Goal: Complete application form

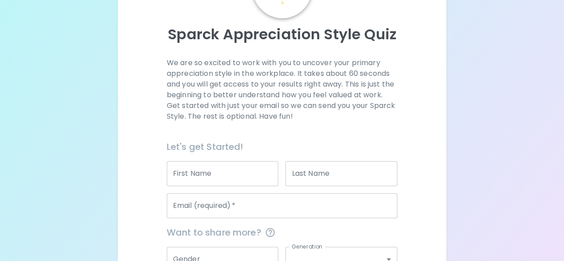
scroll to position [95, 0]
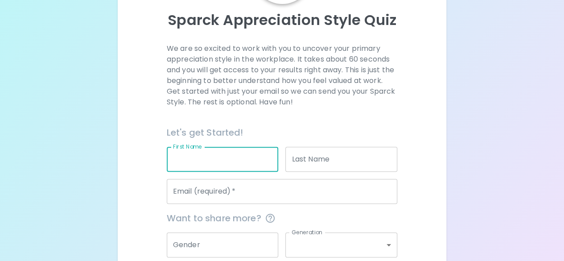
click at [215, 169] on input "First Name" at bounding box center [223, 159] width 112 height 25
type input "[PERSON_NAME]"
type input "Conan"
type input "[EMAIL_ADDRESS][DOMAIN_NAME]"
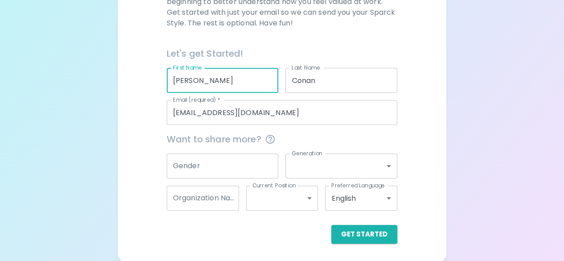
scroll to position [173, 0]
click at [214, 167] on input "Gender" at bounding box center [223, 166] width 112 height 25
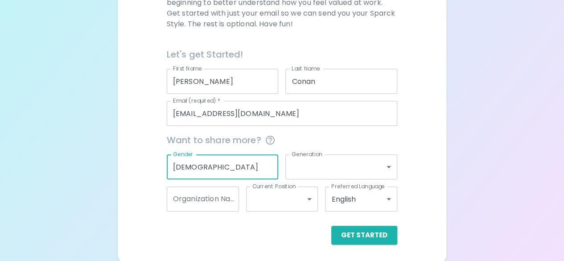
type input "[DEMOGRAPHIC_DATA]"
click at [301, 167] on body "Sparck Appreciation Style Quiz We are so excited to work with you to uncover yo…" at bounding box center [282, 45] width 564 height 436
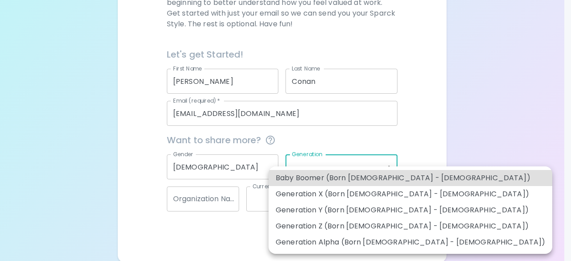
click at [301, 226] on li "Generation Z (Born [DEMOGRAPHIC_DATA] - [DEMOGRAPHIC_DATA])" at bounding box center [410, 226] width 284 height 16
type input "generation_z"
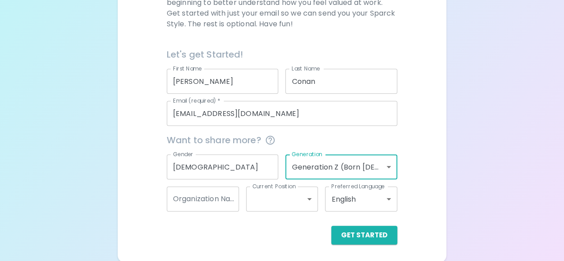
click at [202, 197] on input "Organization Name" at bounding box center [203, 198] width 72 height 25
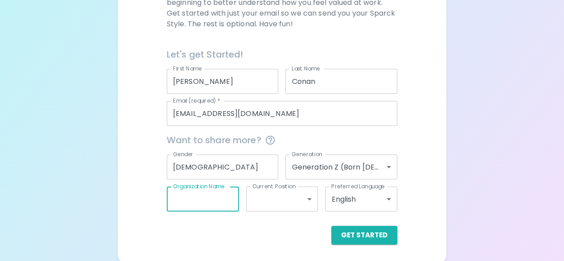
click at [270, 198] on body "Sparck Appreciation Style Quiz We are so excited to work with you to uncover yo…" at bounding box center [282, 45] width 564 height 436
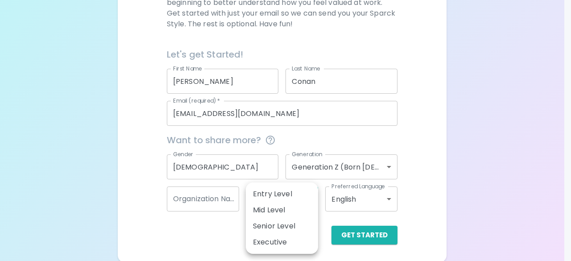
click at [157, 169] on div at bounding box center [285, 130] width 571 height 261
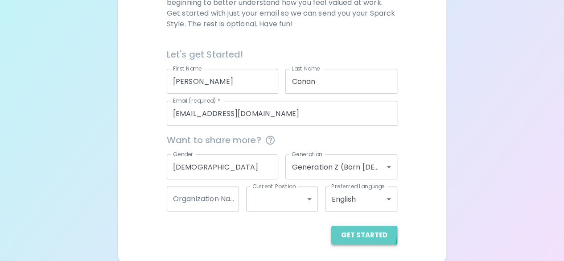
click at [355, 231] on button "Get Started" at bounding box center [364, 235] width 66 height 19
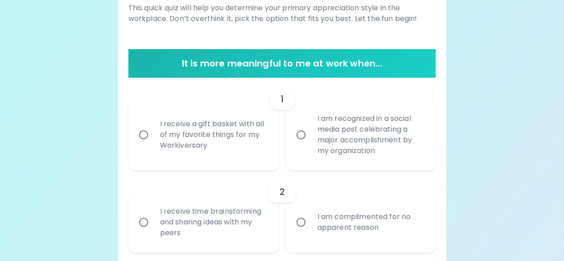
scroll to position [146, 0]
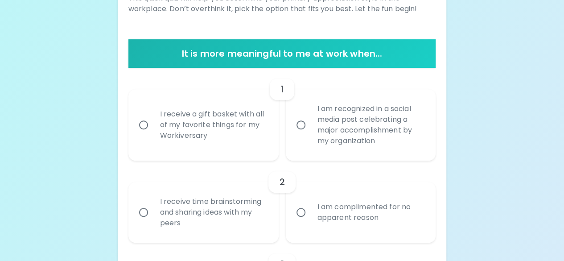
click at [242, 143] on div "I receive a gift basket with all of my favorite things for my Workiversary" at bounding box center [213, 124] width 121 height 53
click at [153, 134] on input "I receive a gift basket with all of my favorite things for my Workiversary" at bounding box center [143, 124] width 19 height 19
radio input "true"
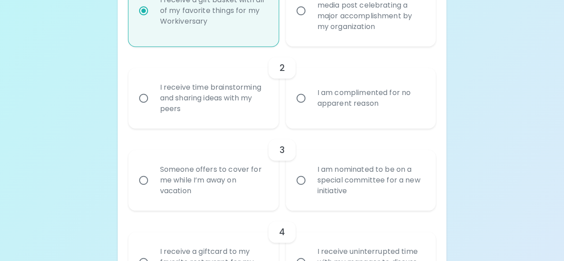
scroll to position [260, 0]
click at [204, 107] on div "I receive time brainstorming and sharing ideas with my peers" at bounding box center [213, 97] width 121 height 53
click at [153, 107] on input "I receive time brainstorming and sharing ideas with my peers" at bounding box center [143, 97] width 19 height 19
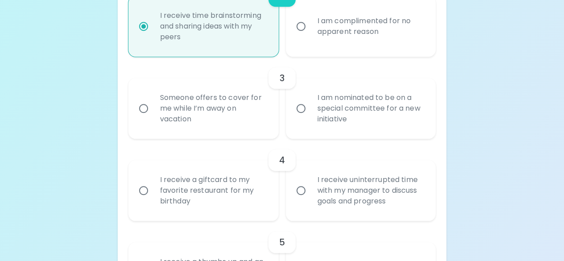
scroll to position [332, 0]
radio input "true"
click at [231, 114] on div "Someone offers to cover for me while I’m away on vacation" at bounding box center [213, 108] width 121 height 53
click at [153, 114] on input "Someone offers to cover for me while I’m away on vacation" at bounding box center [143, 108] width 19 height 19
radio input "false"
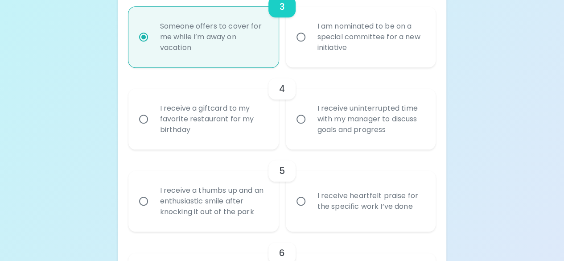
scroll to position [403, 0]
radio input "true"
click at [237, 137] on div "I receive a giftcard to my favorite restaurant for my birthday" at bounding box center [213, 118] width 121 height 53
click at [153, 128] on input "I receive a giftcard to my favorite restaurant for my birthday" at bounding box center [143, 119] width 19 height 19
radio input "false"
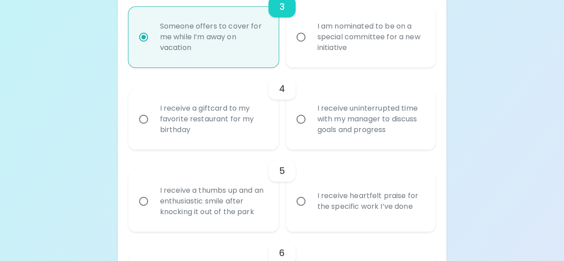
radio input "false"
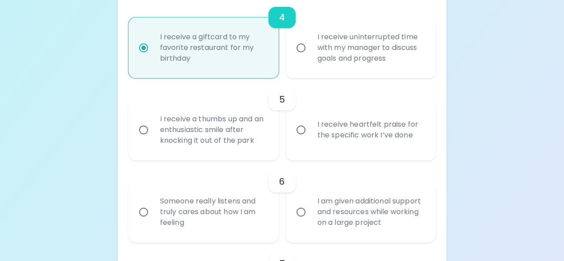
scroll to position [474, 0]
radio input "true"
click at [259, 149] on div "I receive a thumbs up and an enthusiastic smile after knocking it out of the pa…" at bounding box center [213, 129] width 121 height 53
click at [153, 139] on input "I receive a thumbs up and an enthusiastic smile after knocking it out of the pa…" at bounding box center [143, 129] width 19 height 19
radio input "false"
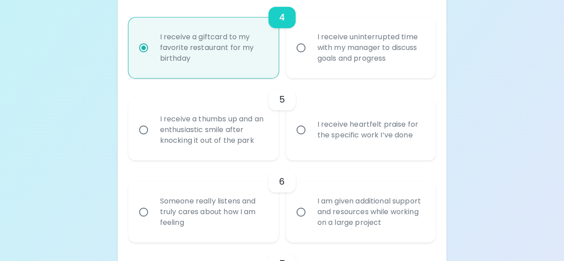
radio input "false"
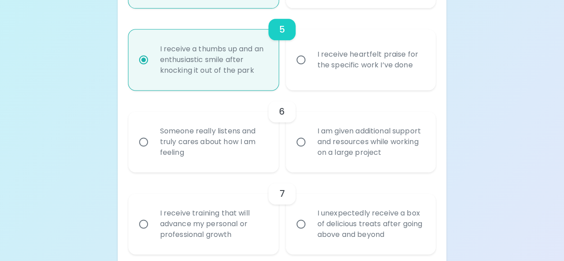
scroll to position [546, 0]
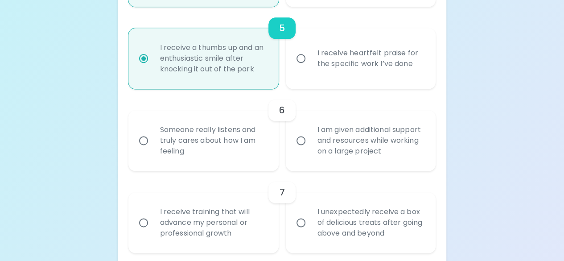
radio input "true"
click at [259, 149] on div "Someone really listens and truly cares about how I am feeling" at bounding box center [213, 140] width 121 height 53
click at [153, 149] on input "Someone really listens and truly cares about how I am feeling" at bounding box center [143, 140] width 19 height 19
radio input "false"
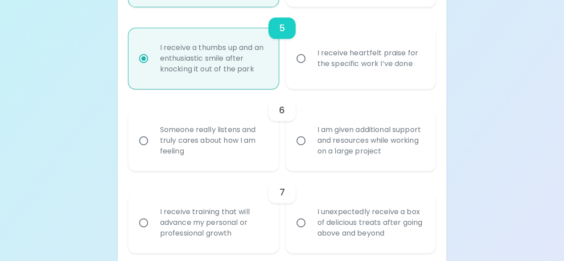
radio input "false"
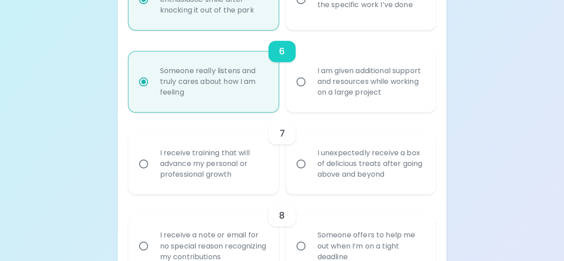
scroll to position [617, 0]
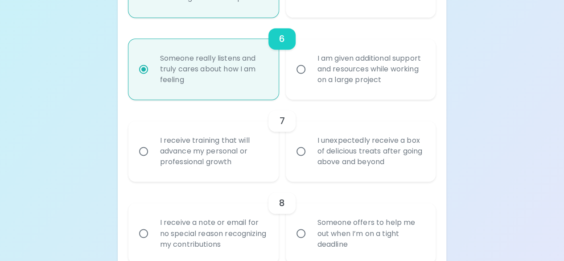
radio input "true"
click at [259, 149] on div "I receive training that will advance my personal or professional growth" at bounding box center [213, 150] width 121 height 53
click at [153, 149] on input "I receive training that will advance my personal or professional growth" at bounding box center [143, 151] width 19 height 19
radio input "false"
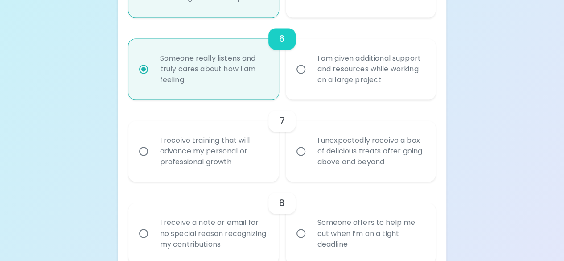
radio input "false"
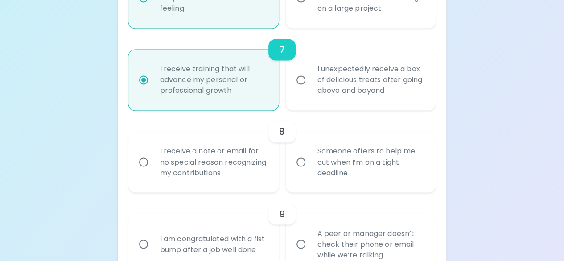
scroll to position [688, 0]
radio input "true"
click at [321, 166] on div "Someone offers to help me out when I’m on a tight deadline" at bounding box center [370, 161] width 121 height 53
click at [310, 166] on input "Someone offers to help me out when I’m on a tight deadline" at bounding box center [301, 161] width 19 height 19
radio input "false"
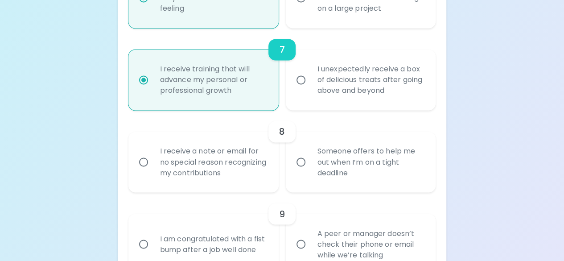
radio input "false"
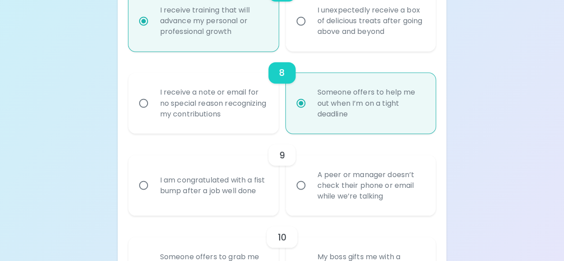
scroll to position [760, 0]
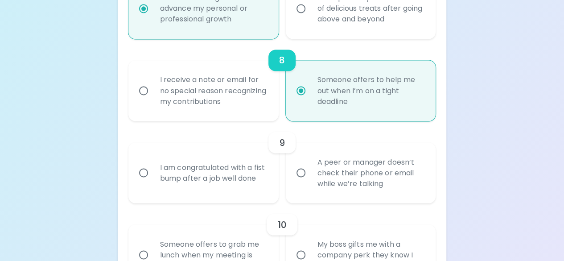
radio input "true"
click at [209, 170] on div "I am congratulated with a fist bump after a job well done" at bounding box center [213, 172] width 121 height 43
click at [153, 170] on input "I am congratulated with a fist bump after a job well done" at bounding box center [143, 172] width 19 height 19
radio input "false"
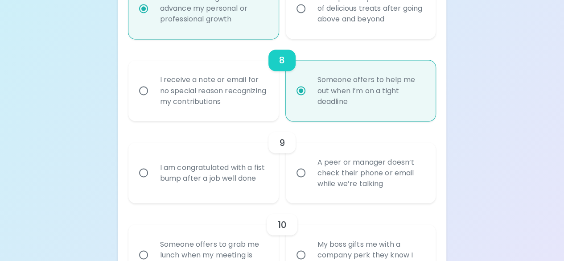
radio input "false"
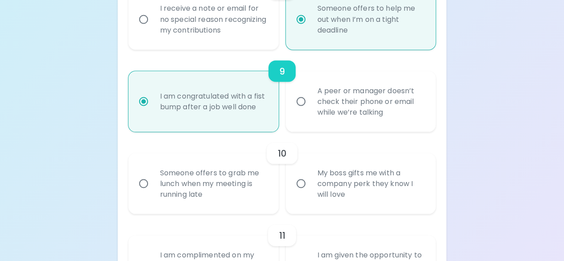
scroll to position [831, 0]
radio input "true"
click at [343, 119] on div "A peer or manager doesn’t check their phone or email while we’re talking" at bounding box center [370, 100] width 121 height 53
click at [310, 111] on input "A peer or manager doesn’t check their phone or email while we’re talking" at bounding box center [301, 101] width 19 height 19
radio input "false"
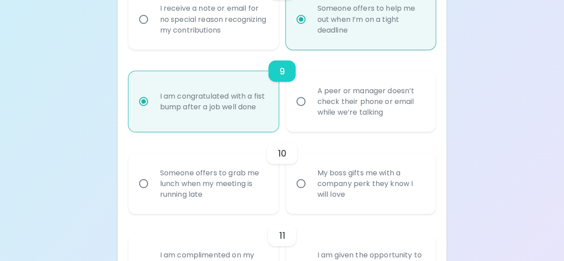
radio input "false"
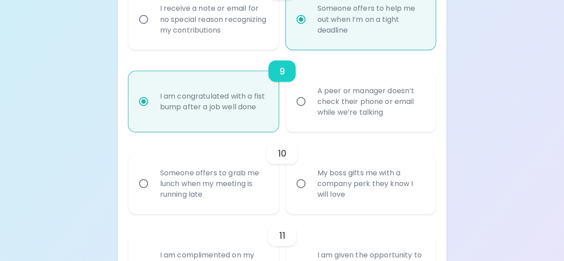
radio input "false"
radio input "true"
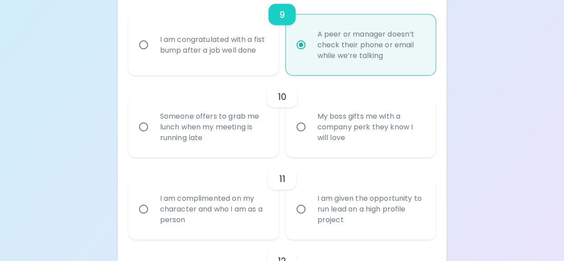
scroll to position [891, 0]
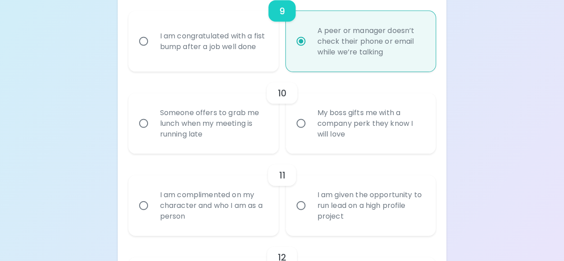
radio input "true"
click at [233, 146] on div "Someone offers to grab me lunch when my meeting is running late" at bounding box center [213, 123] width 121 height 53
click at [153, 133] on input "Someone offers to grab me lunch when my meeting is running late" at bounding box center [143, 123] width 19 height 19
radio input "false"
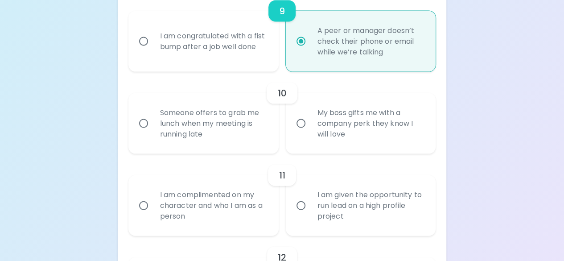
radio input "false"
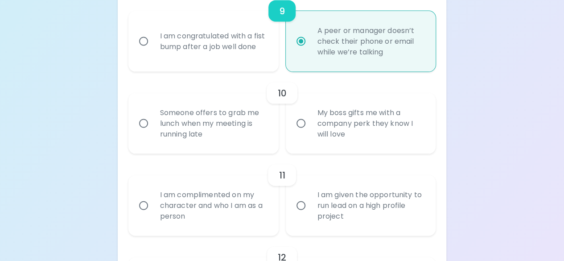
radio input "false"
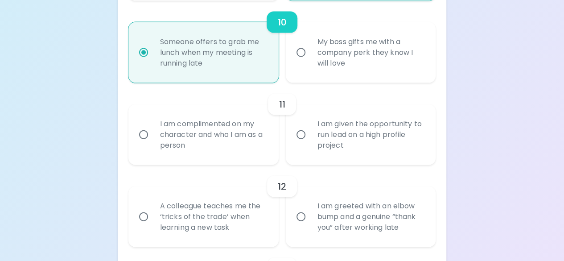
scroll to position [962, 0]
radio input "true"
click at [314, 143] on div "I am given the opportunity to run lead on a high profile project" at bounding box center [370, 133] width 121 height 53
click at [310, 143] on input "I am given the opportunity to run lead on a high profile project" at bounding box center [301, 134] width 19 height 19
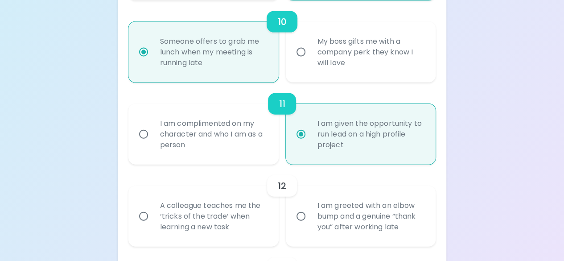
radio input "false"
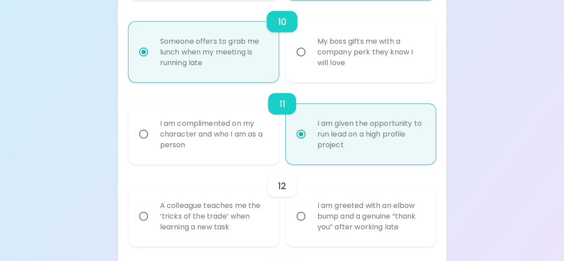
radio input "false"
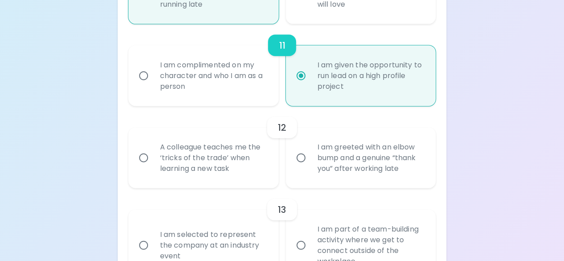
scroll to position [1033, 0]
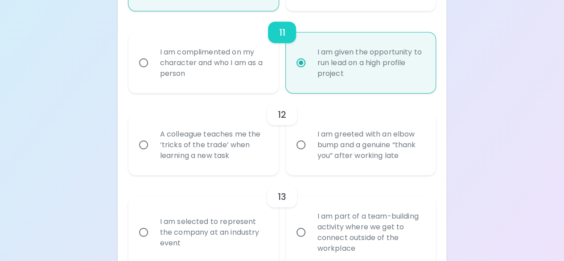
radio input "true"
click at [246, 157] on div "A colleague teaches me the ‘tricks of the trade’ when learning a new task" at bounding box center [213, 144] width 121 height 53
click at [153, 154] on input "A colleague teaches me the ‘tricks of the trade’ when learning a new task" at bounding box center [143, 145] width 19 height 19
radio input "false"
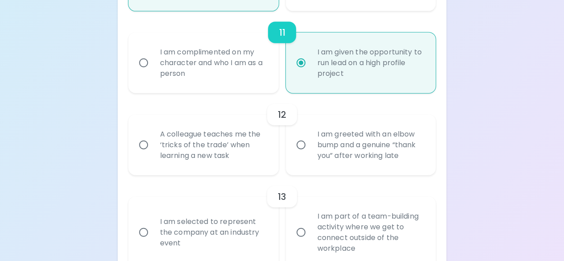
radio input "false"
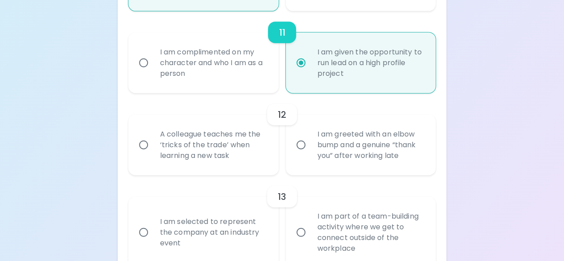
radio input "false"
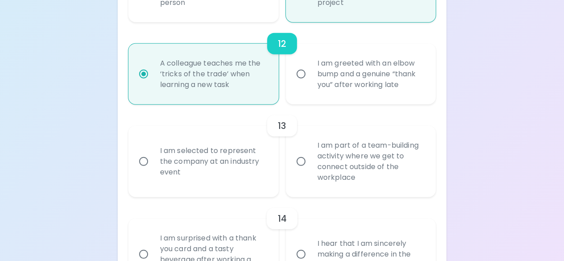
scroll to position [1105, 0]
radio input "true"
click at [331, 156] on div "I am part of a team-building activity where we get to connect outside of the wo…" at bounding box center [370, 161] width 121 height 64
click at [310, 156] on input "I am part of a team-building activity where we get to connect outside of the wo…" at bounding box center [301, 161] width 19 height 19
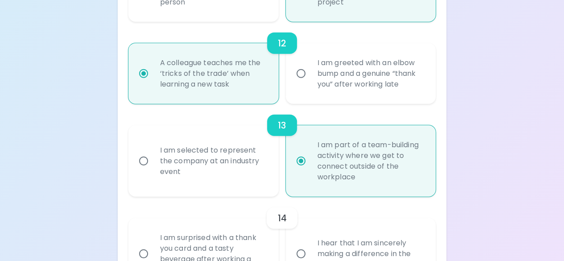
radio input "false"
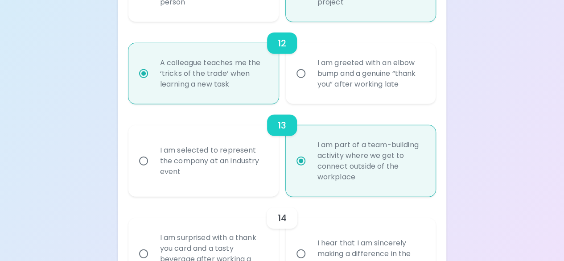
radio input "false"
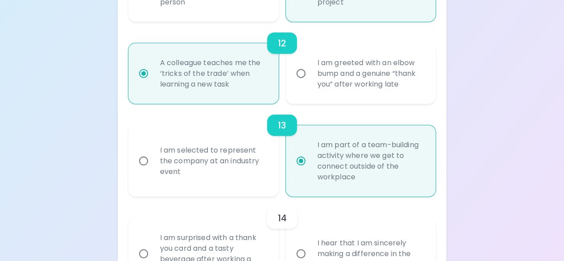
radio input "false"
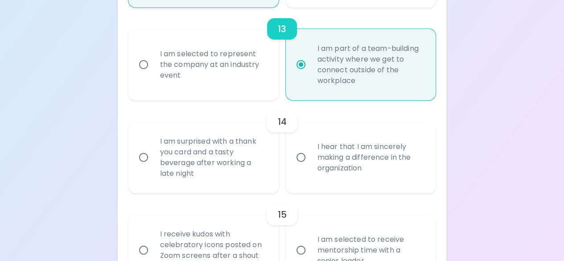
scroll to position [1221, 0]
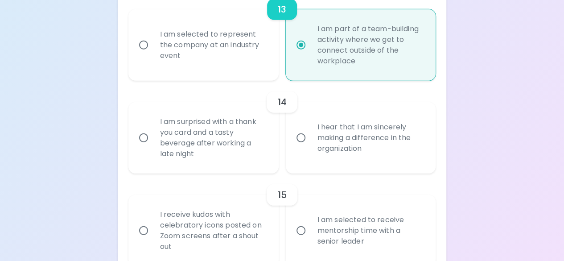
radio input "true"
click at [323, 146] on div "I hear that I am sincerely making a difference in the organization" at bounding box center [370, 137] width 121 height 53
click at [310, 146] on input "I hear that I am sincerely making a difference in the organization" at bounding box center [301, 137] width 19 height 19
radio input "false"
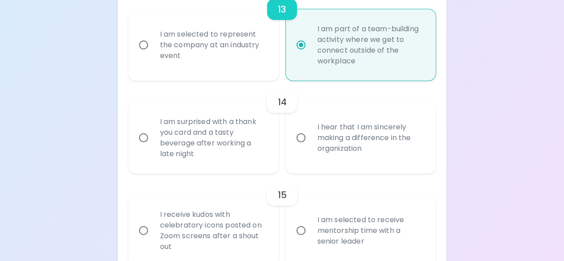
radio input "false"
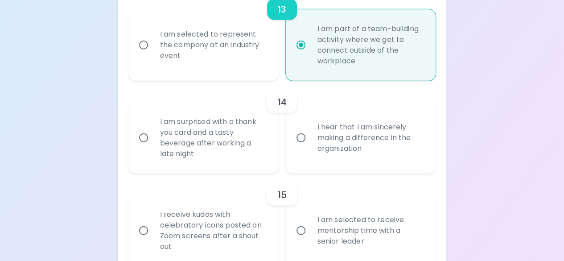
radio input "false"
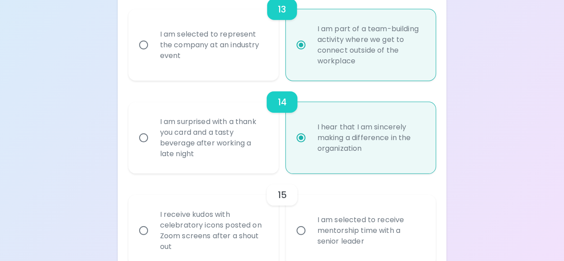
scroll to position [1269, 0]
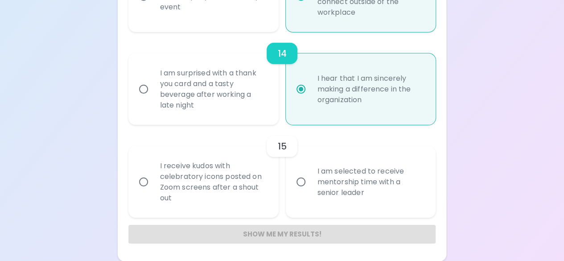
radio input "true"
click at [323, 190] on div "I am selected to receive mentorship time with a senior leader" at bounding box center [370, 181] width 121 height 53
click at [310, 190] on input "I am selected to receive mentorship time with a senior leader" at bounding box center [301, 182] width 19 height 19
radio input "false"
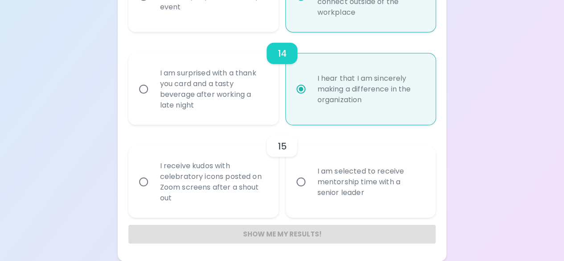
radio input "false"
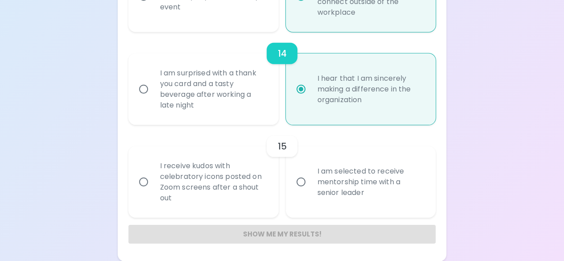
radio input "false"
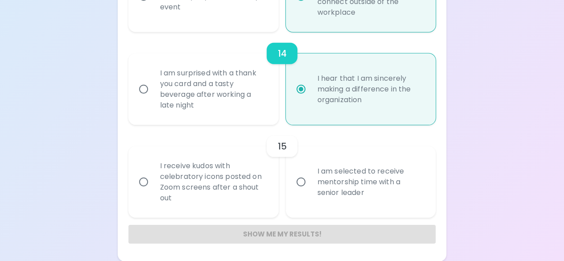
radio input "false"
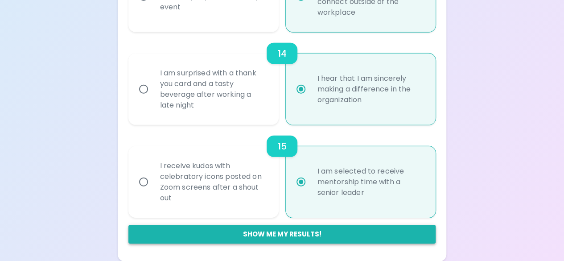
radio input "true"
click at [301, 233] on button "Show me my results!" at bounding box center [282, 234] width 308 height 19
radio input "false"
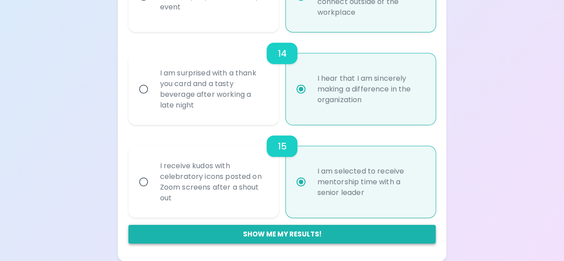
radio input "false"
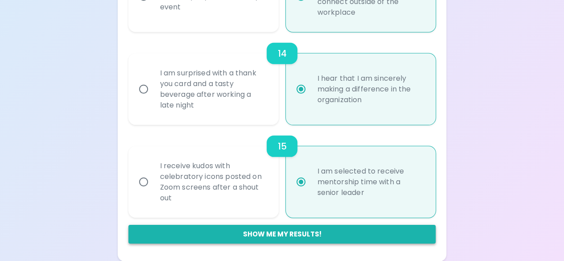
radio input "false"
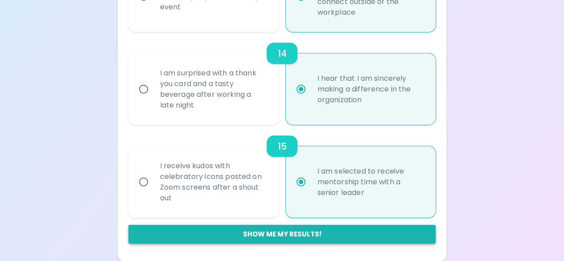
radio input "false"
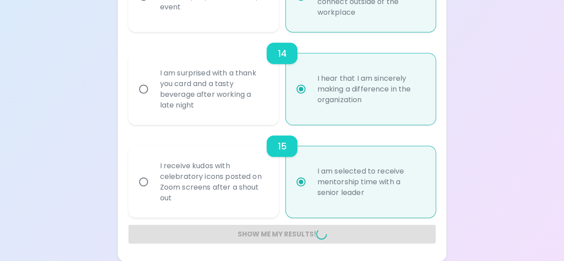
radio input "false"
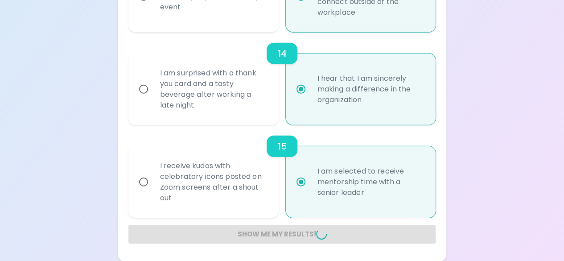
radio input "false"
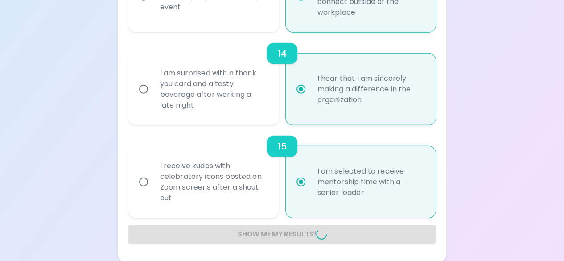
radio input "false"
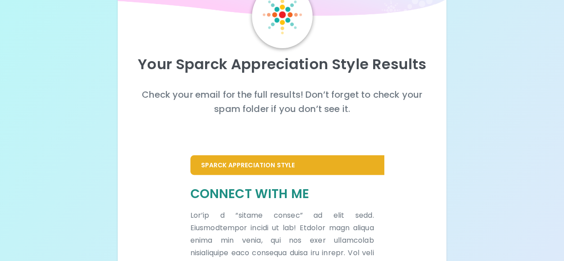
scroll to position [0, 0]
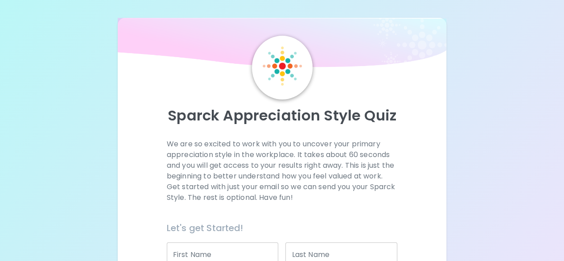
scroll to position [117, 0]
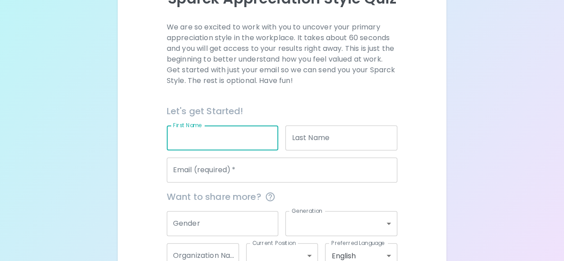
click at [194, 137] on input "First Name" at bounding box center [223, 137] width 112 height 25
type input "[PERSON_NAME]"
type input "Conan"
type input "[EMAIL_ADDRESS][DOMAIN_NAME]"
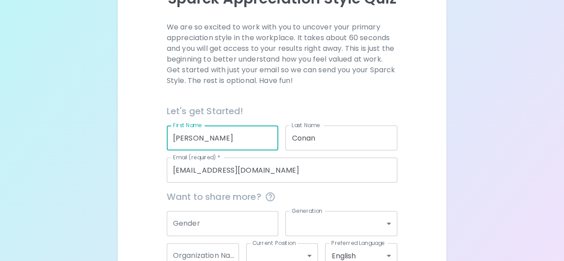
scroll to position [174, 0]
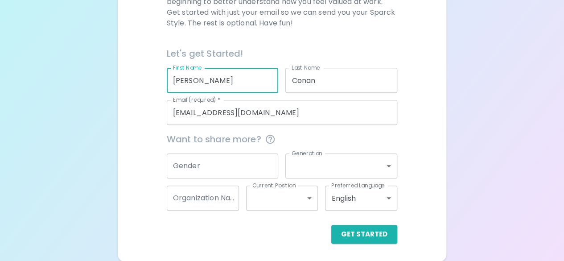
click at [218, 164] on input "Gender" at bounding box center [223, 165] width 112 height 25
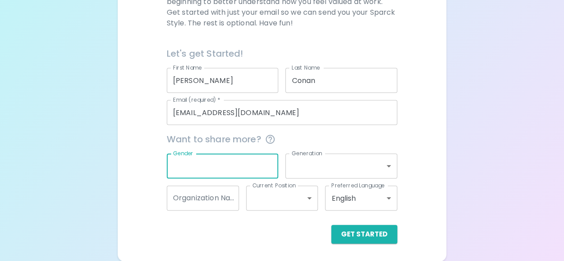
type input "[DEMOGRAPHIC_DATA]"
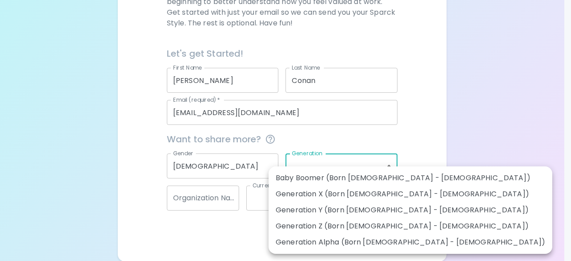
click at [310, 168] on body "Sparck Appreciation Style Quiz We are so excited to work with you to uncover yo…" at bounding box center [285, 44] width 571 height 436
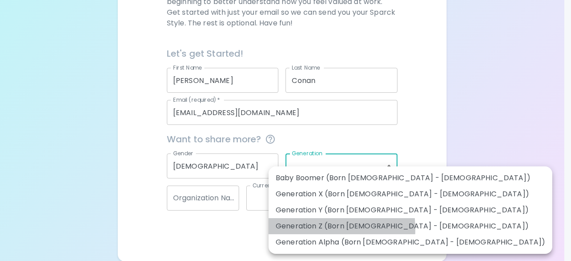
click at [294, 229] on li "Generation Z (Born [DEMOGRAPHIC_DATA] - [DEMOGRAPHIC_DATA])" at bounding box center [410, 226] width 284 height 16
type input "generation_z"
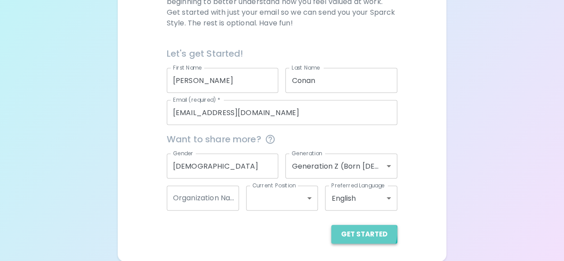
click at [362, 231] on button "Get Started" at bounding box center [364, 234] width 66 height 19
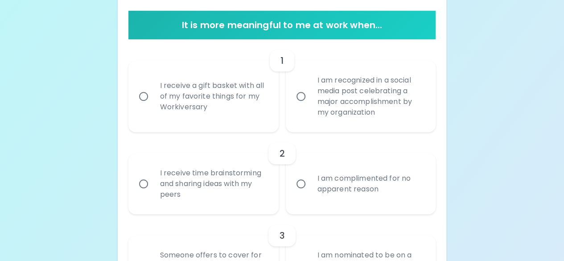
click at [185, 120] on div "I receive a gift basket with all of my favorite things for my Workiversary" at bounding box center [213, 96] width 121 height 53
click at [153, 106] on input "I receive a gift basket with all of my favorite things for my Workiversary" at bounding box center [143, 96] width 19 height 19
radio input "true"
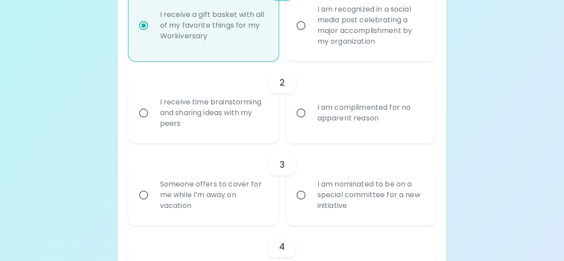
scroll to position [246, 0]
click at [185, 120] on div "I receive time brainstorming and sharing ideas with my peers" at bounding box center [213, 112] width 121 height 53
click at [153, 120] on input "I receive time brainstorming and sharing ideas with my peers" at bounding box center [143, 112] width 19 height 19
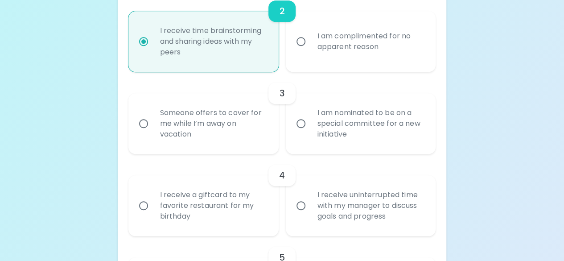
scroll to position [317, 0]
radio input "true"
click at [185, 120] on div "Someone offers to cover for me while I’m away on vacation" at bounding box center [213, 122] width 121 height 53
click at [153, 120] on input "Someone offers to cover for me while I’m away on vacation" at bounding box center [143, 123] width 19 height 19
radio input "false"
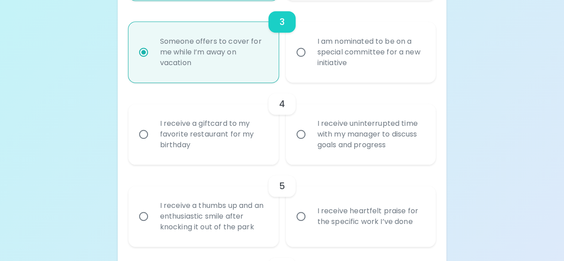
scroll to position [388, 0]
radio input "true"
click at [217, 152] on div "I receive a giftcard to my favorite restaurant for my birthday" at bounding box center [213, 133] width 121 height 53
click at [153, 143] on input "I receive a giftcard to my favorite restaurant for my birthday" at bounding box center [143, 133] width 19 height 19
radio input "false"
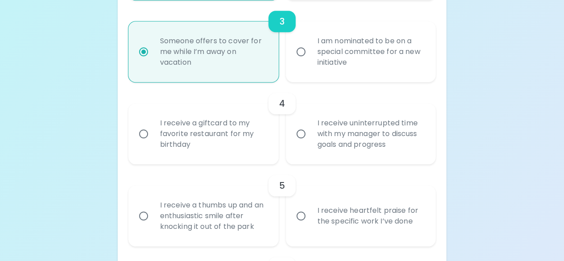
radio input "false"
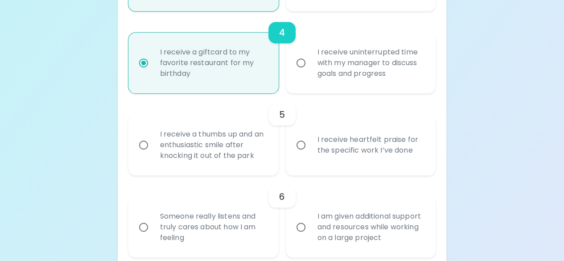
scroll to position [460, 0]
radio input "true"
click at [316, 150] on div "I receive heartfelt praise for the specific work I’ve done" at bounding box center [370, 144] width 121 height 43
click at [310, 150] on input "I receive heartfelt praise for the specific work I’ve done" at bounding box center [301, 144] width 19 height 19
radio input "false"
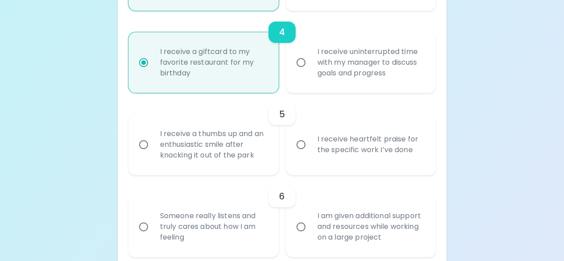
radio input "false"
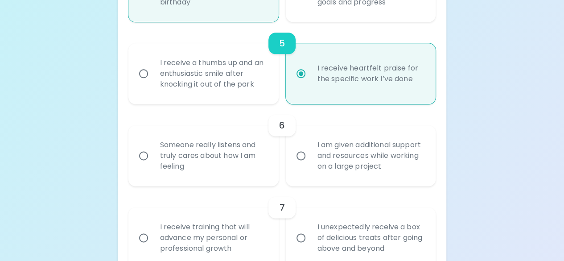
scroll to position [531, 0]
radio input "true"
click at [242, 164] on div "Someone really listens and truly cares about how I am feeling" at bounding box center [213, 154] width 121 height 53
click at [153, 164] on input "Someone really listens and truly cares about how I am feeling" at bounding box center [143, 155] width 19 height 19
radio input "false"
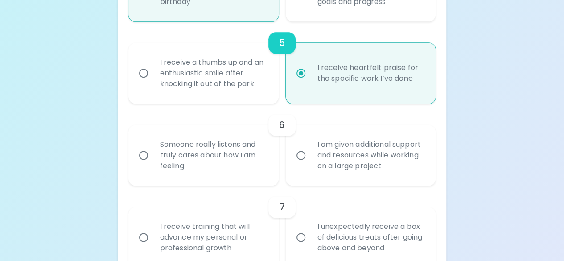
radio input "false"
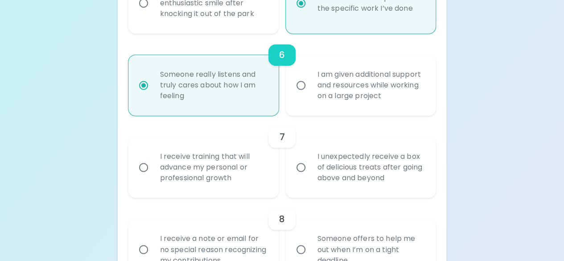
scroll to position [602, 0]
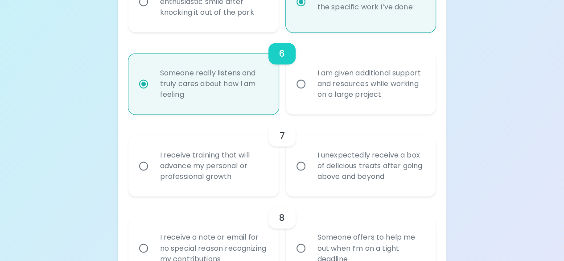
radio input "true"
click at [242, 164] on div "I receive training that will advance my personal or professional growth" at bounding box center [213, 165] width 121 height 53
click at [153, 164] on input "I receive training that will advance my personal or professional growth" at bounding box center [143, 165] width 19 height 19
radio input "false"
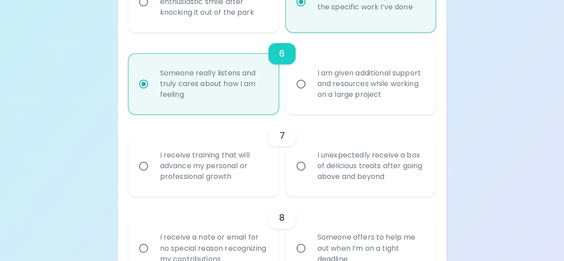
radio input "false"
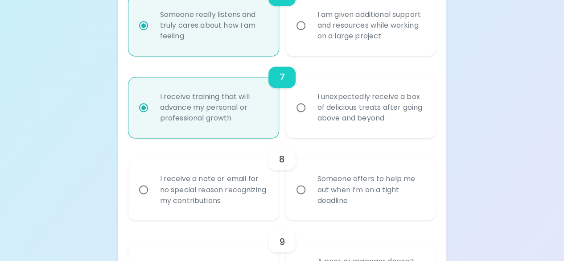
scroll to position [674, 0]
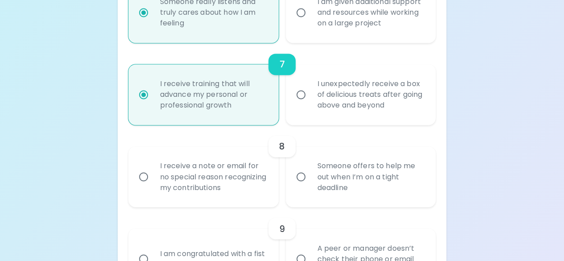
radio input "true"
click at [330, 171] on div "Someone offers to help me out when I’m on a tight deadline" at bounding box center [370, 176] width 121 height 53
click at [310, 171] on input "Someone offers to help me out when I’m on a tight deadline" at bounding box center [301, 176] width 19 height 19
radio input "false"
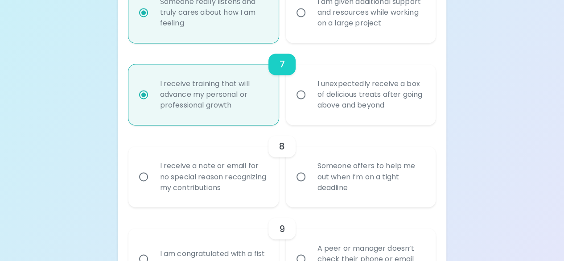
radio input "false"
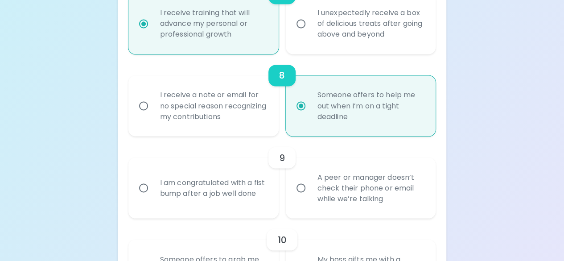
scroll to position [745, 0]
radio input "true"
click at [326, 191] on div "A peer or manager doesn’t check their phone or email while we’re talking" at bounding box center [370, 186] width 121 height 53
click at [310, 191] on input "A peer or manager doesn’t check their phone or email while we’re talking" at bounding box center [301, 187] width 19 height 19
radio input "false"
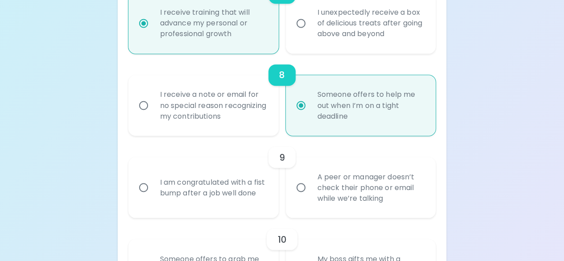
radio input "false"
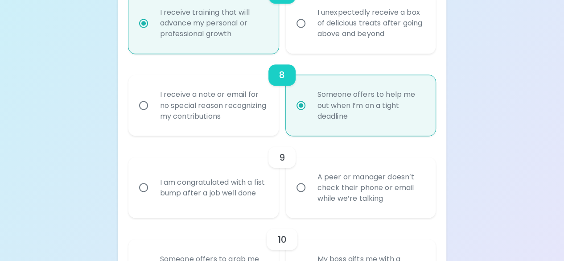
radio input "false"
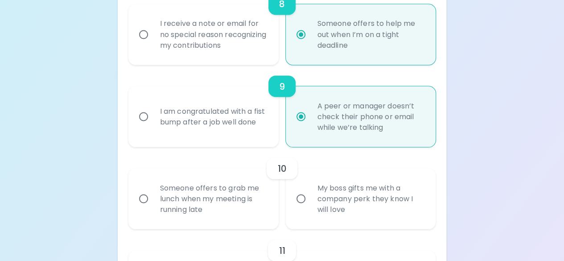
scroll to position [816, 0]
radio input "true"
click at [226, 217] on div "Someone offers to grab me lunch when my meeting is running late" at bounding box center [213, 197] width 121 height 53
click at [153, 207] on input "Someone offers to grab me lunch when my meeting is running late" at bounding box center [143, 198] width 19 height 19
radio input "false"
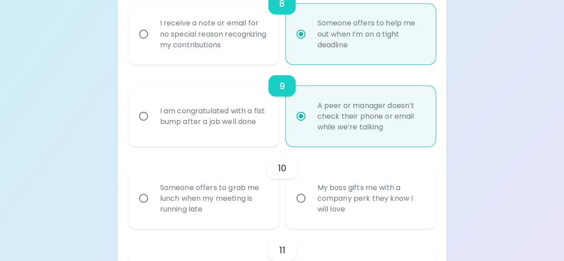
radio input "false"
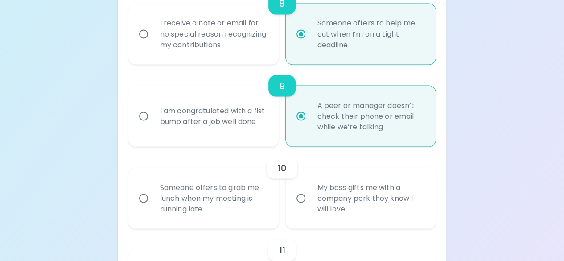
radio input "false"
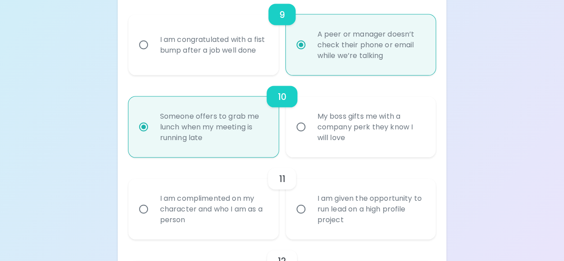
scroll to position [888, 0]
radio input "true"
click at [292, 211] on input "I am given the opportunity to run lead on a high profile project" at bounding box center [301, 208] width 19 height 19
radio input "false"
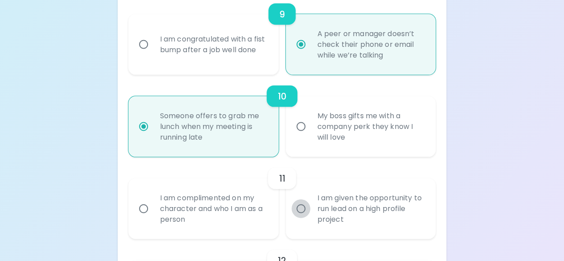
radio input "false"
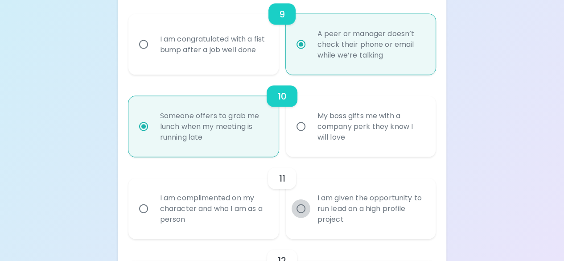
radio input "false"
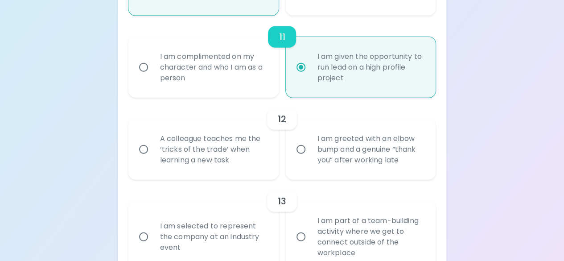
scroll to position [1029, 0]
radio input "true"
click at [251, 148] on div "A colleague teaches me the ‘tricks of the trade’ when learning a new task" at bounding box center [213, 148] width 121 height 53
click at [153, 148] on input "A colleague teaches me the ‘tricks of the trade’ when learning a new task" at bounding box center [143, 149] width 19 height 19
radio input "false"
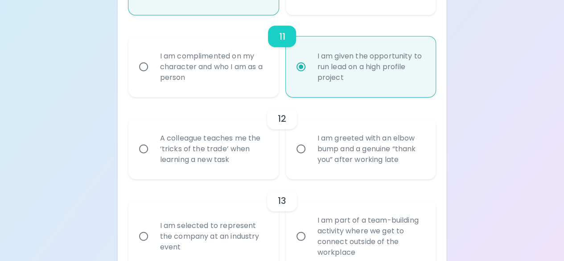
radio input "false"
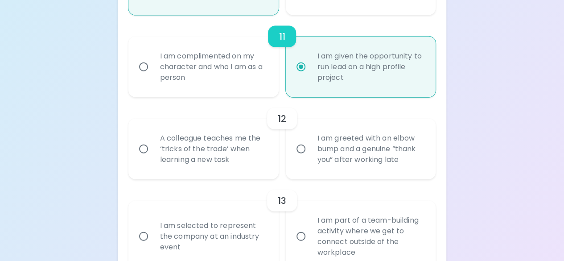
radio input "false"
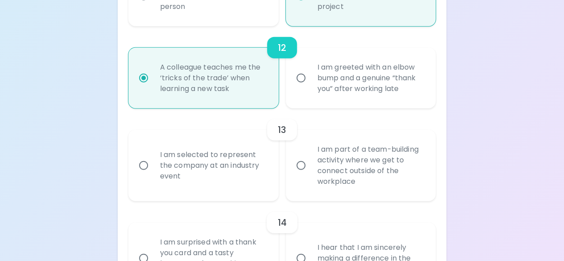
scroll to position [1101, 0]
radio input "true"
click at [331, 174] on div "I am part of a team-building activity where we get to connect outside of the wo…" at bounding box center [370, 165] width 121 height 64
click at [310, 174] on input "I am part of a team-building activity where we get to connect outside of the wo…" at bounding box center [301, 165] width 19 height 19
radio input "false"
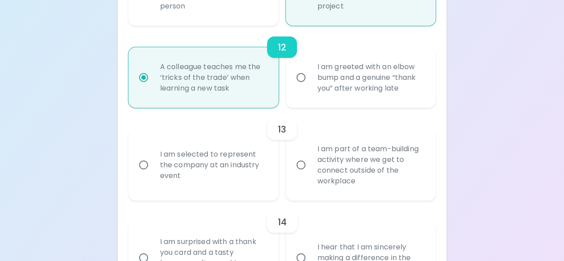
radio input "false"
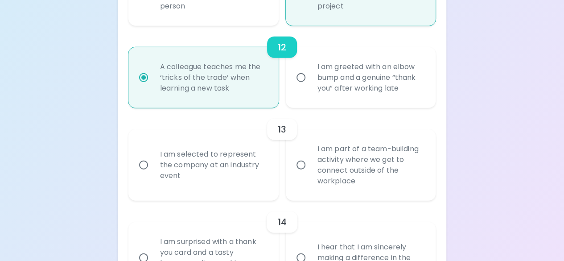
radio input "false"
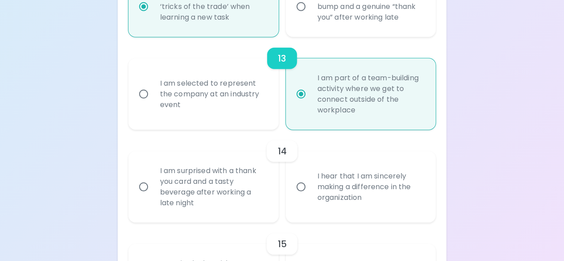
scroll to position [1172, 0]
radio input "true"
click at [244, 203] on div "I am surprised with a thank you card and a tasty beverage after working a late …" at bounding box center [213, 186] width 121 height 64
click at [153, 196] on input "I am surprised with a thank you card and a tasty beverage after working a late …" at bounding box center [143, 186] width 19 height 19
radio input "false"
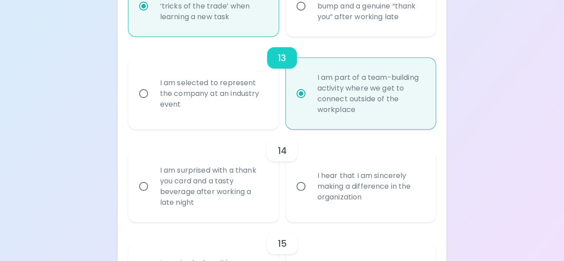
radio input "false"
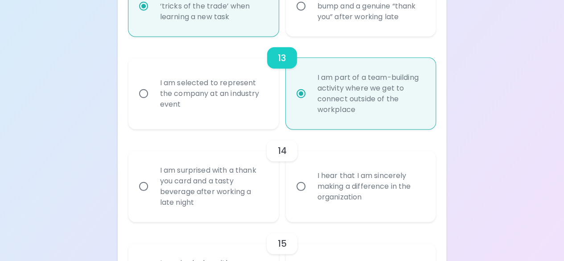
radio input "false"
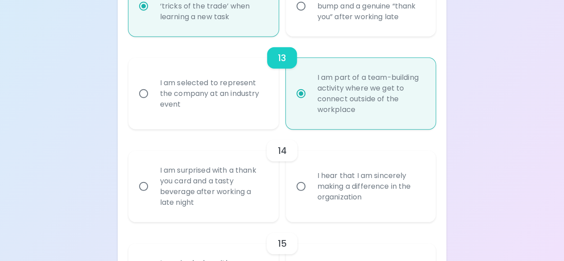
radio input "false"
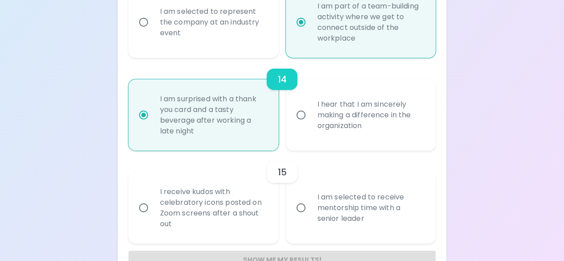
scroll to position [1269, 0]
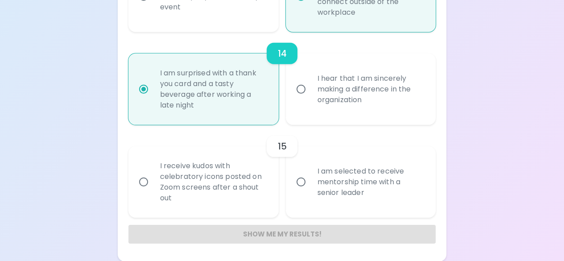
radio input "true"
click at [349, 192] on div "I am selected to receive mentorship time with a senior leader" at bounding box center [370, 181] width 121 height 53
click at [310, 191] on input "I am selected to receive mentorship time with a senior leader" at bounding box center [301, 182] width 19 height 19
radio input "false"
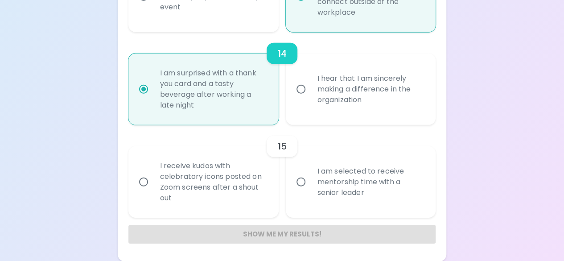
radio input "false"
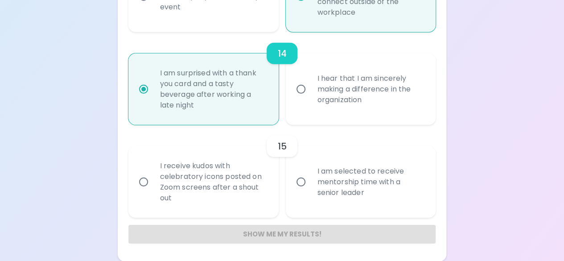
radio input "false"
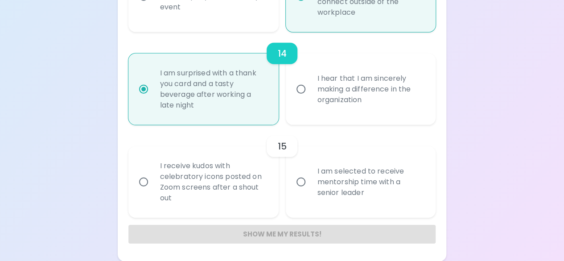
radio input "false"
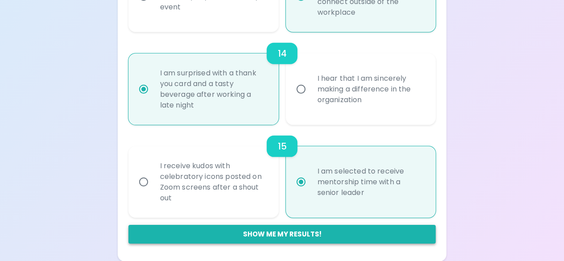
radio input "true"
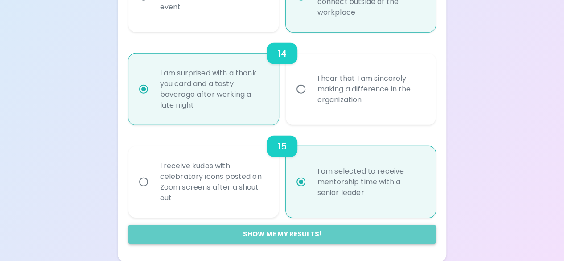
click at [283, 236] on button "Show me my results!" at bounding box center [282, 234] width 308 height 19
radio input "false"
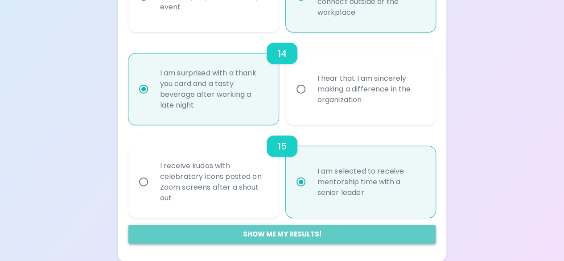
radio input "false"
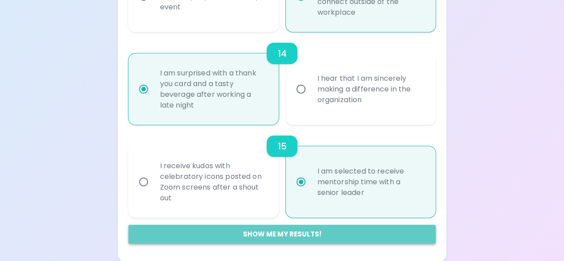
radio input "false"
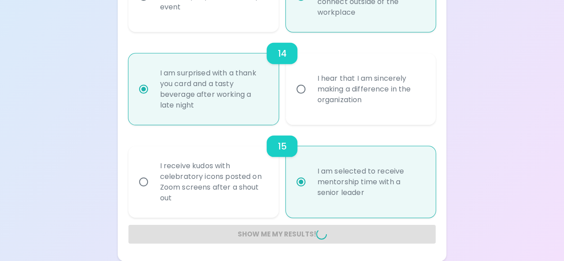
radio input "false"
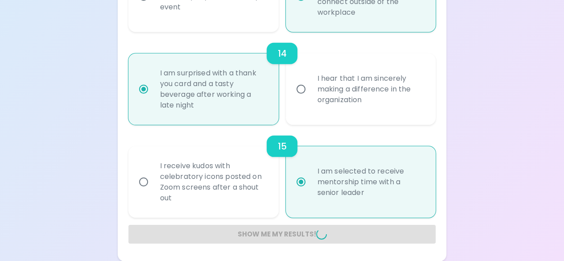
radio input "false"
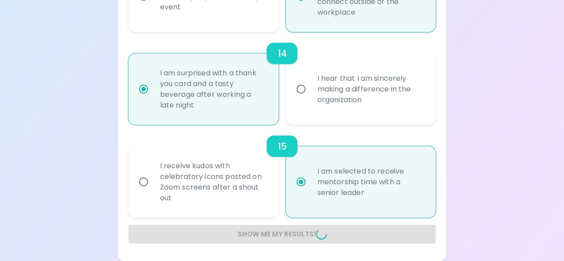
radio input "false"
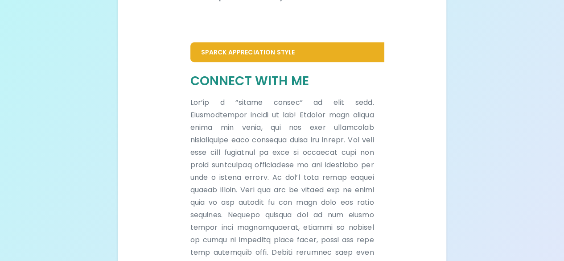
scroll to position [0, 0]
